Goal: Task Accomplishment & Management: Manage account settings

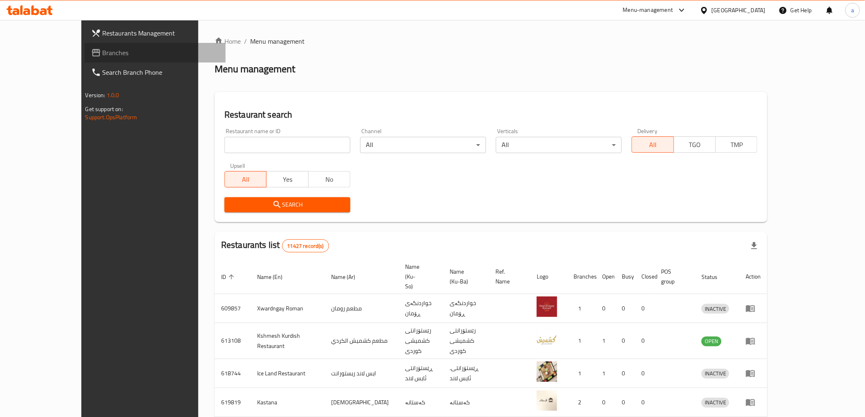
click at [103, 52] on span "Branches" at bounding box center [161, 53] width 117 height 10
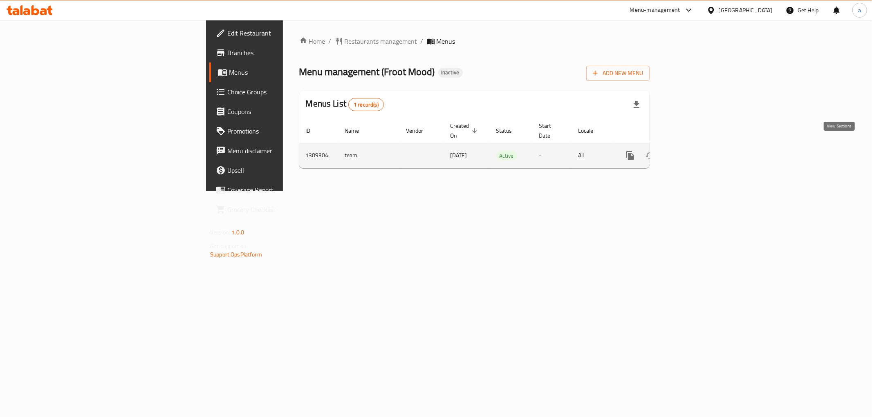
click at [694, 151] on icon "enhanced table" at bounding box center [689, 156] width 10 height 10
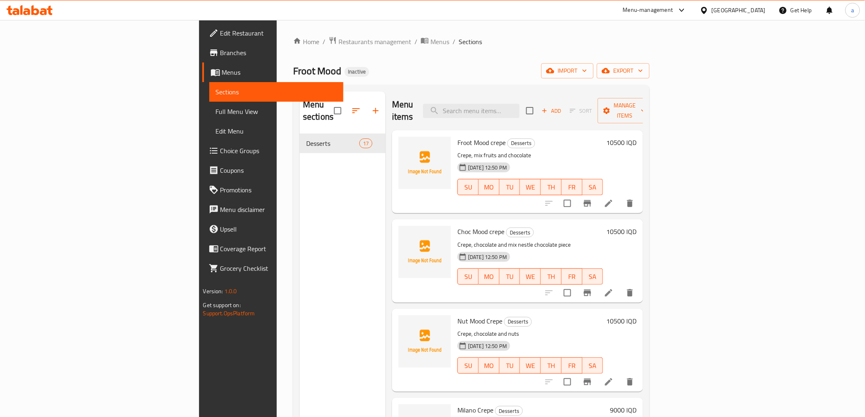
click at [222, 76] on span "Menus" at bounding box center [279, 72] width 115 height 10
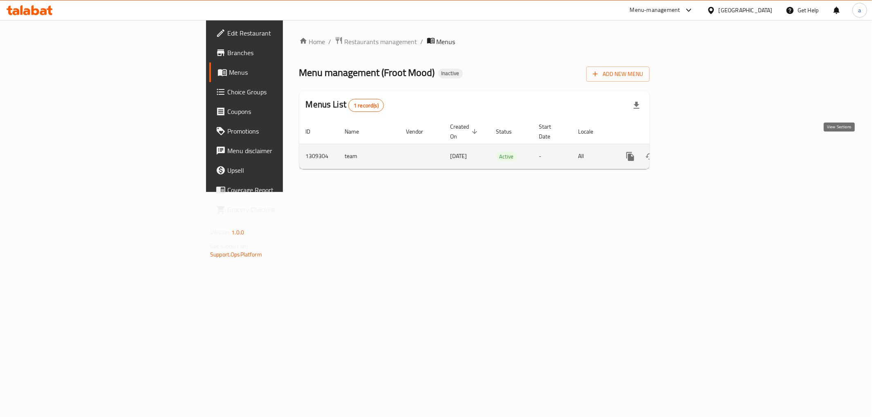
click at [694, 152] on icon "enhanced table" at bounding box center [689, 157] width 10 height 10
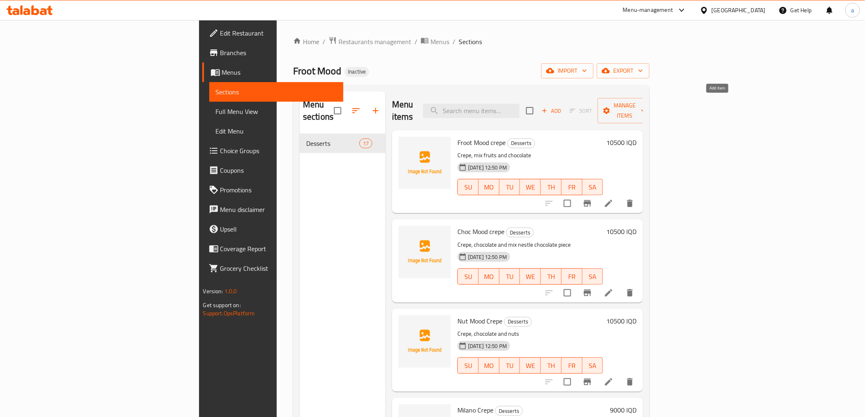
click at [563, 106] on span "Add" at bounding box center [551, 110] width 22 height 9
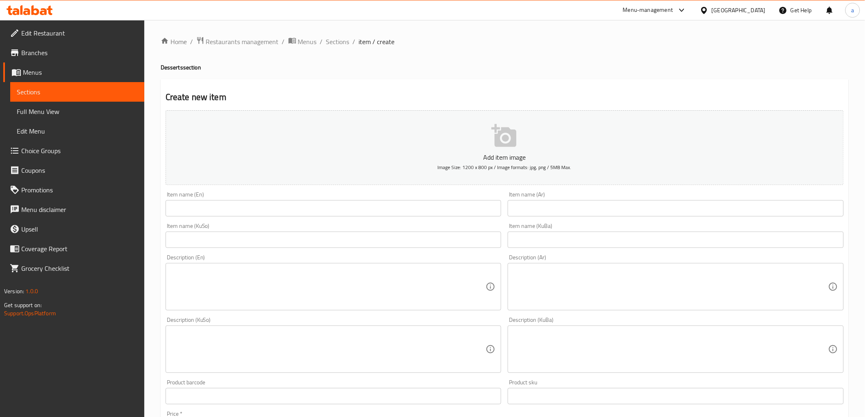
click at [51, 97] on link "Sections" at bounding box center [77, 92] width 134 height 20
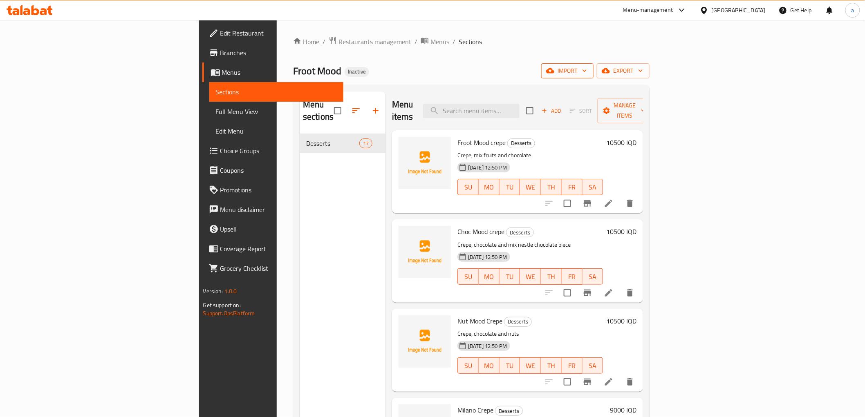
click at [587, 70] on icon "button" at bounding box center [585, 71] width 4 height 2
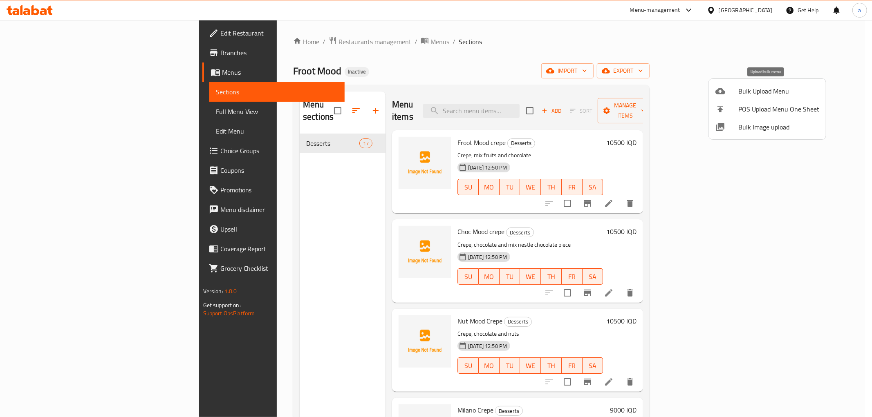
click at [713, 93] on li "Bulk Upload Menu" at bounding box center [767, 91] width 117 height 18
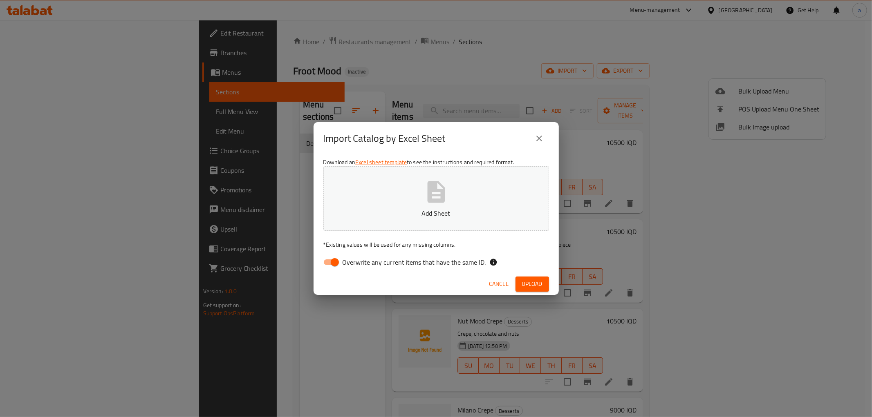
click at [360, 262] on span "Overwrite any current items that have the same ID." at bounding box center [414, 263] width 143 height 10
click at [358, 262] on input "Overwrite any current items that have the same ID." at bounding box center [335, 263] width 47 height 16
checkbox input "false"
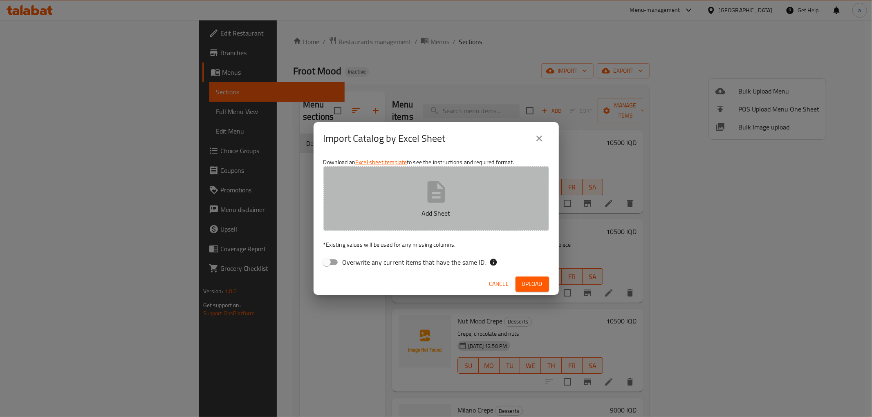
click at [350, 195] on button "Add Sheet" at bounding box center [436, 198] width 226 height 65
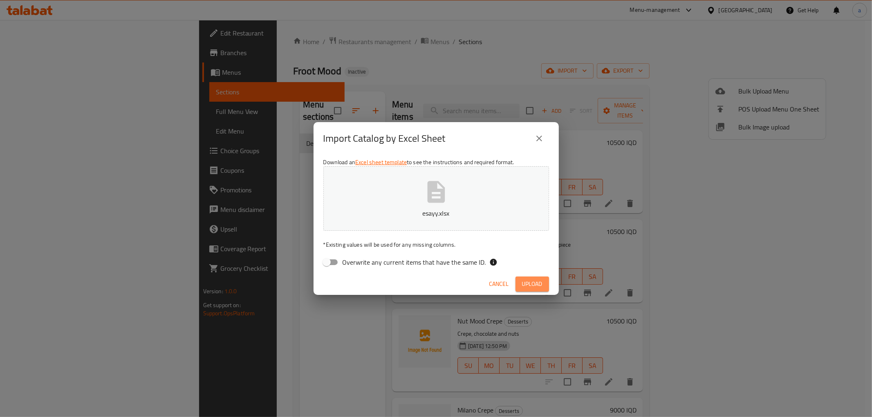
click at [534, 285] on span "Upload" at bounding box center [532, 284] width 20 height 10
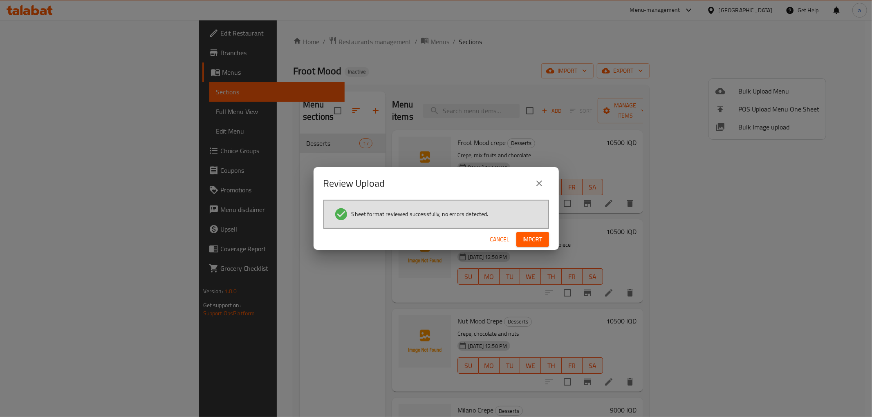
click at [541, 235] on span "Import" at bounding box center [533, 240] width 20 height 10
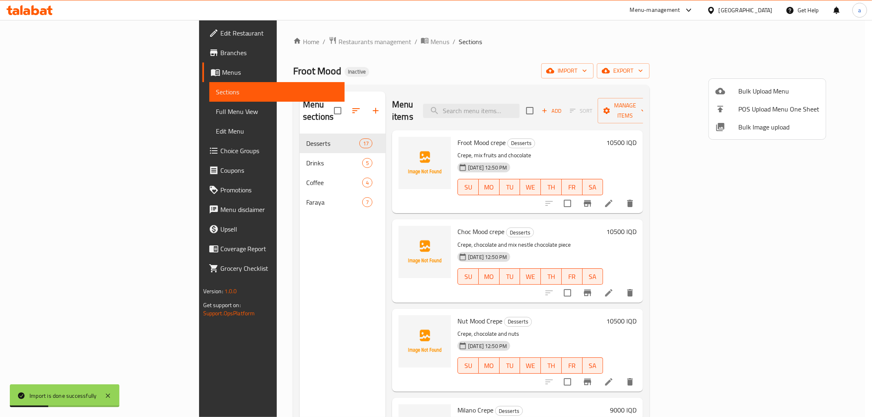
click at [260, 153] on div at bounding box center [436, 208] width 872 height 417
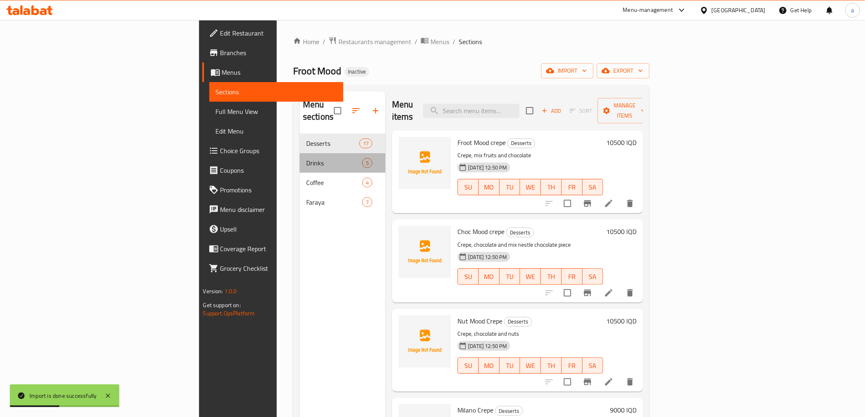
click at [300, 153] on div "Drinks 5" at bounding box center [343, 163] width 86 height 20
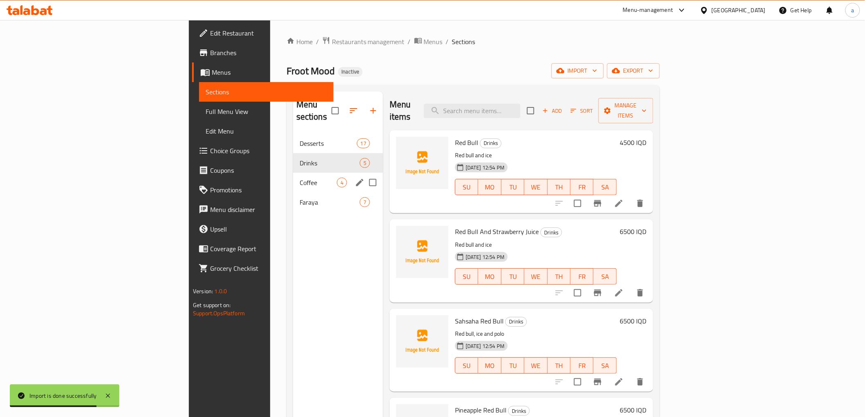
click at [293, 173] on div "Coffee 4" at bounding box center [338, 183] width 90 height 20
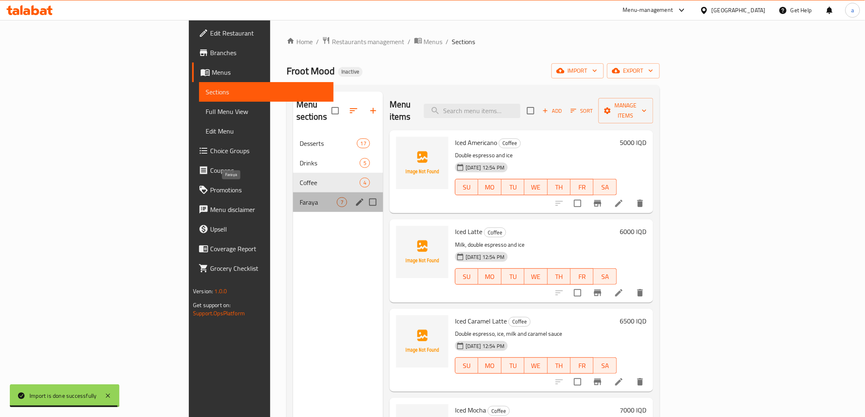
click at [300, 197] on span "Faraya" at bounding box center [318, 202] width 37 height 10
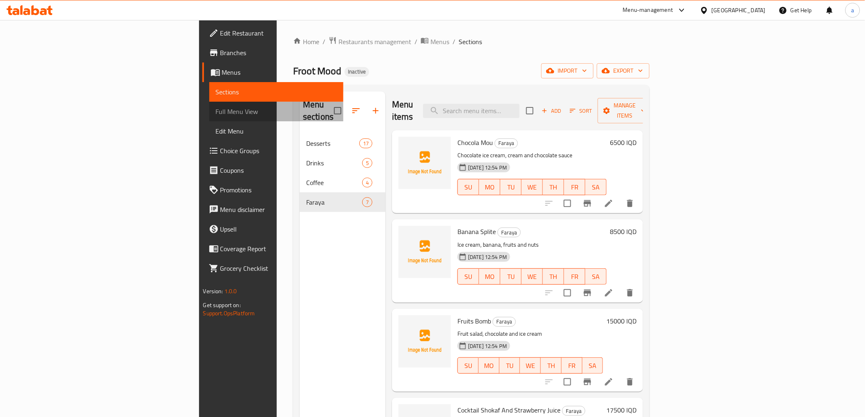
click at [216, 107] on span "Full Menu View" at bounding box center [276, 112] width 121 height 10
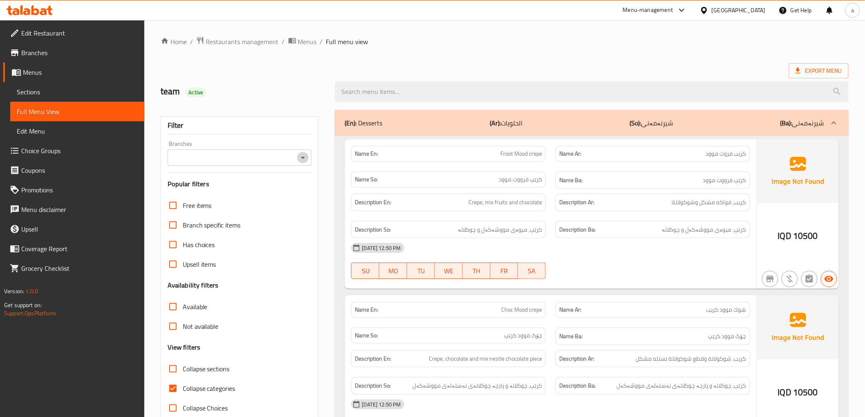
click at [305, 158] on icon "Open" at bounding box center [303, 158] width 10 height 10
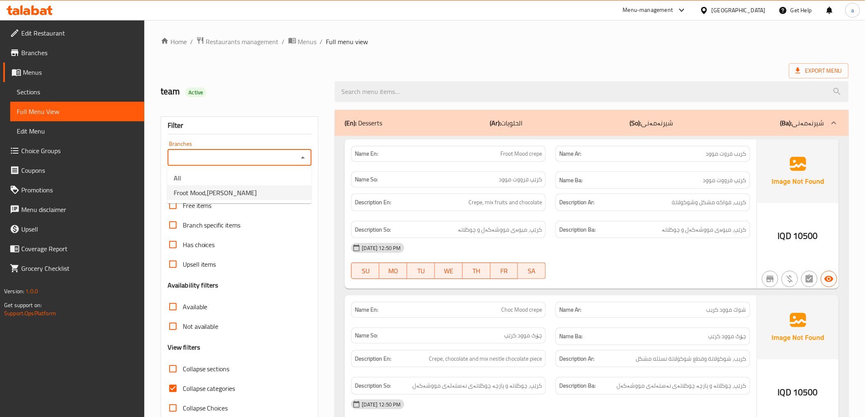
click at [268, 190] on li "Froot Mood,[PERSON_NAME]" at bounding box center [239, 193] width 144 height 15
type input "Froot Mood,[PERSON_NAME]"
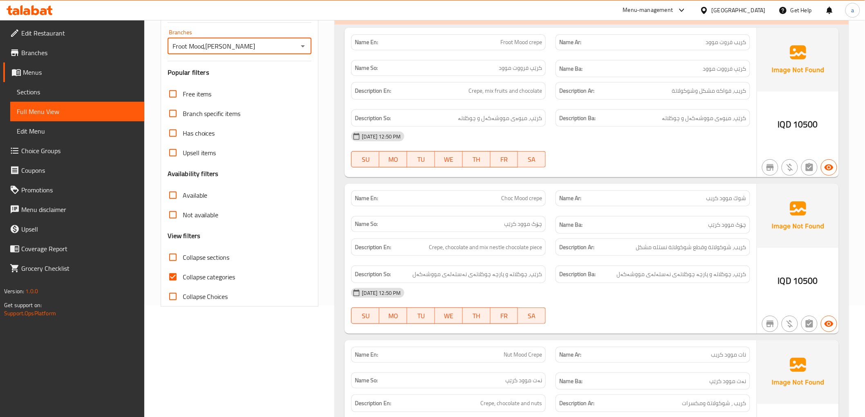
scroll to position [136, 0]
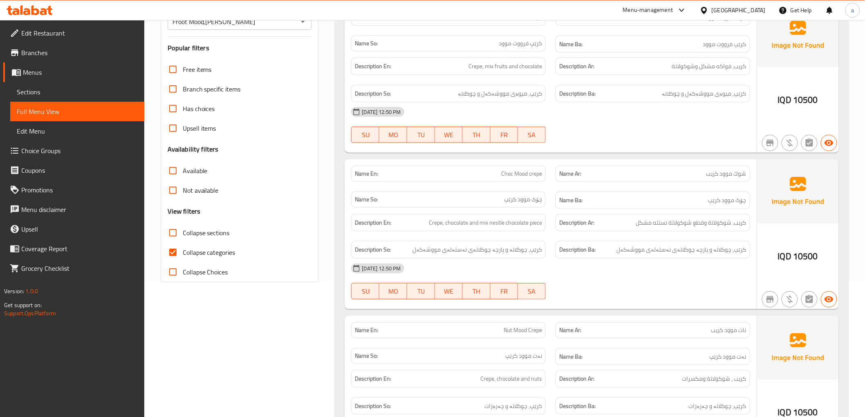
click at [213, 249] on span "Collapse categories" at bounding box center [209, 253] width 53 height 10
click at [183, 249] on input "Collapse categories" at bounding box center [173, 253] width 20 height 20
checkbox input "false"
click at [208, 228] on span "Collapse sections" at bounding box center [206, 233] width 47 height 10
click at [183, 228] on input "Collapse sections" at bounding box center [173, 233] width 20 height 20
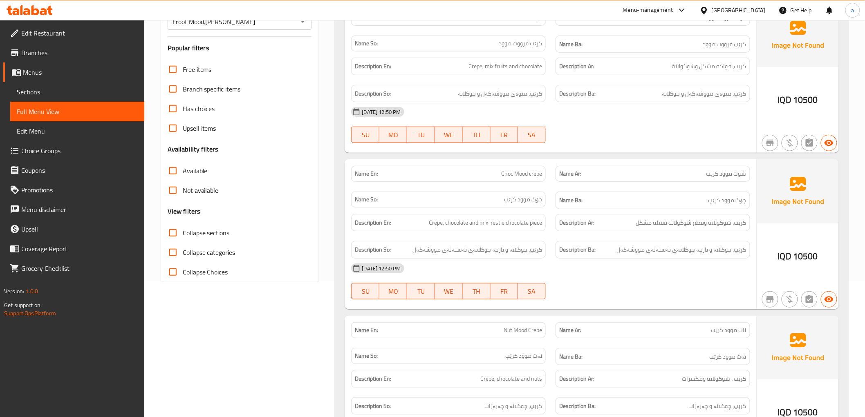
checkbox input "true"
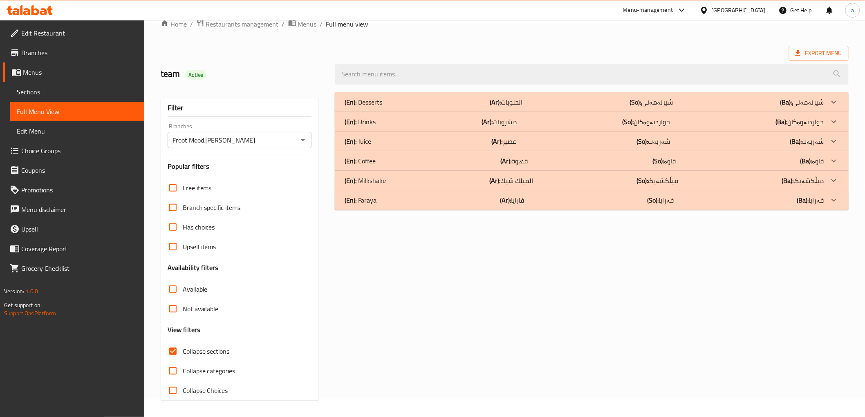
scroll to position [18, 0]
click at [681, 107] on div "(En): Faraya (Ar): فارايا (So): فەرایا (Ba): فەرایا" at bounding box center [584, 102] width 479 height 10
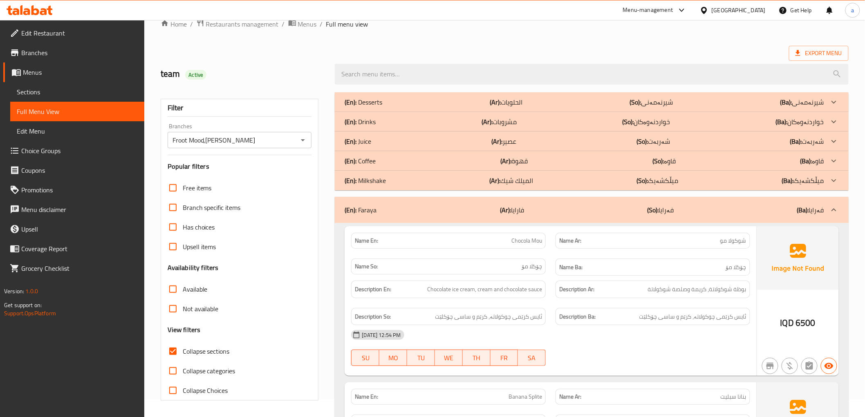
click at [587, 107] on div "(En): Coffee (Ar): قهوة (So): قاوە (Ba): قاوە" at bounding box center [584, 102] width 479 height 10
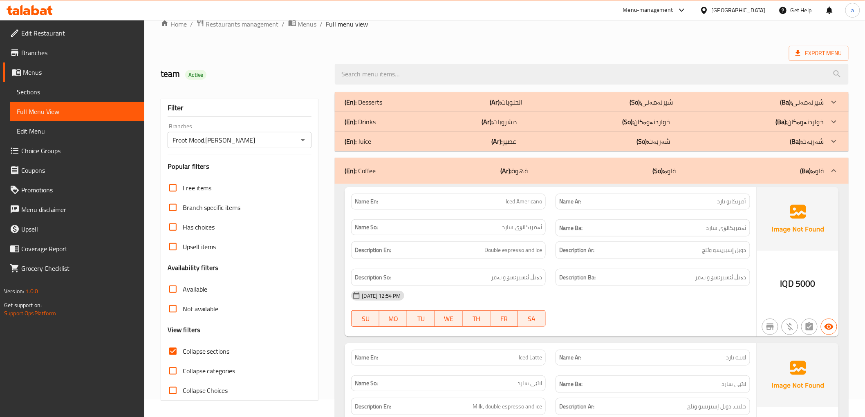
click at [567, 107] on div "(En): Drinks (Ar): مشروبات (So): خواردنەوەکان (Ba): خواردنەوەکان" at bounding box center [584, 102] width 479 height 10
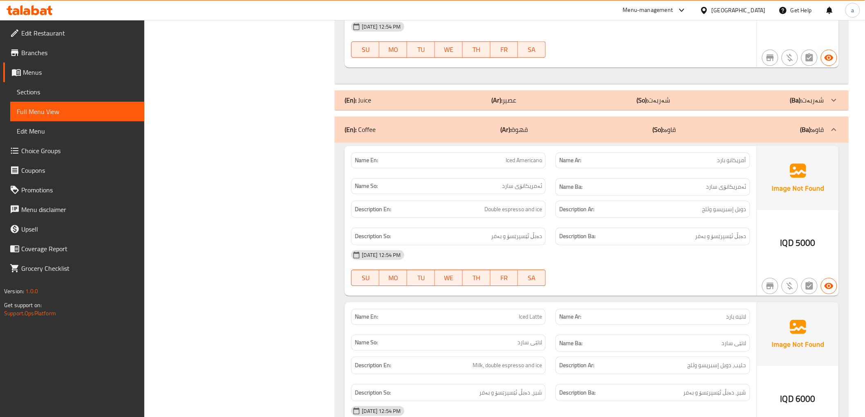
scroll to position [380, 0]
